Goal: Information Seeking & Learning: Learn about a topic

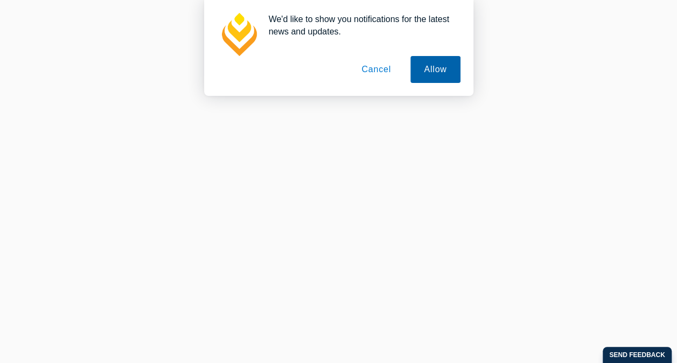
click at [431, 72] on button "Allow" at bounding box center [435, 69] width 50 height 27
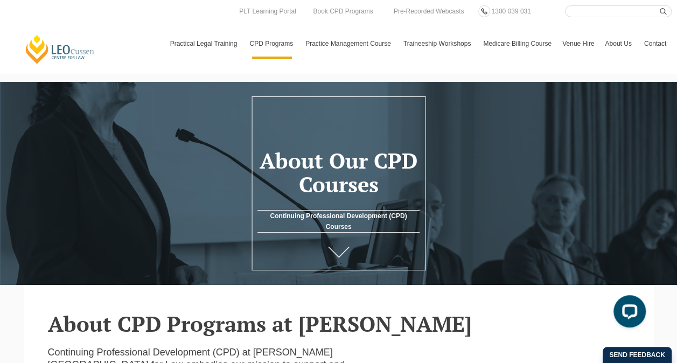
click at [574, 11] on input "Search here" at bounding box center [618, 11] width 107 height 12
type input "workcover"
click at [659, 5] on button "submit" at bounding box center [665, 11] width 12 height 12
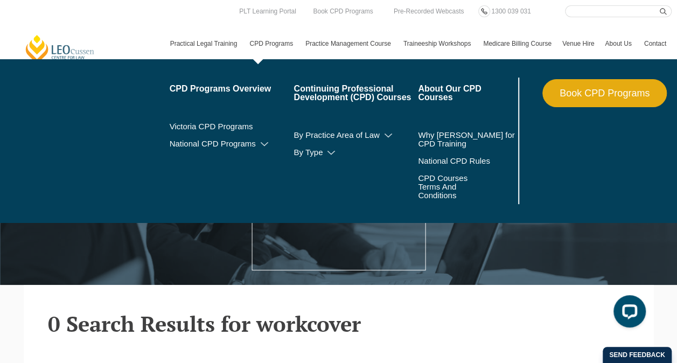
click at [268, 43] on link "CPD Programs" at bounding box center [272, 43] width 56 height 31
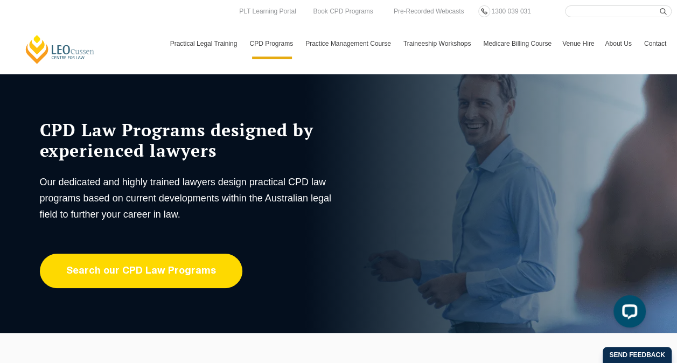
click at [157, 273] on link "Search our CPD Law Programs" at bounding box center [141, 270] width 202 height 34
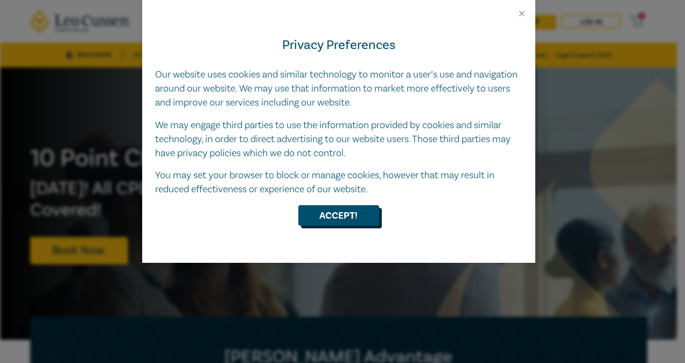
click at [328, 212] on button "Accept!" at bounding box center [338, 215] width 81 height 20
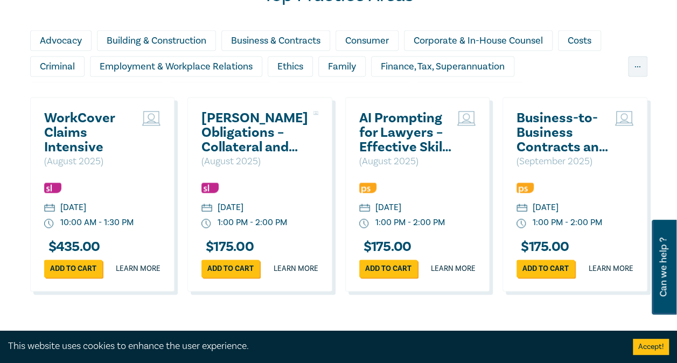
scroll to position [753, 0]
